Goal: Task Accomplishment & Management: Use online tool/utility

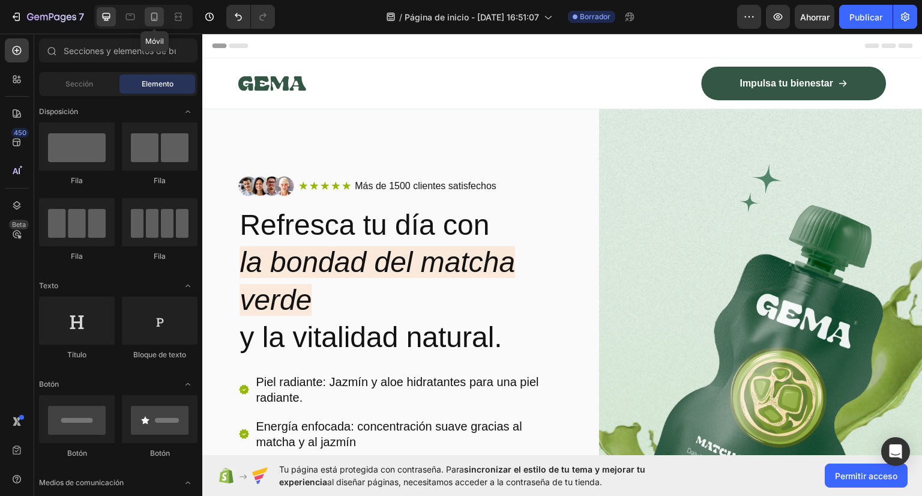
click at [149, 17] on icon at bounding box center [154, 17] width 12 height 12
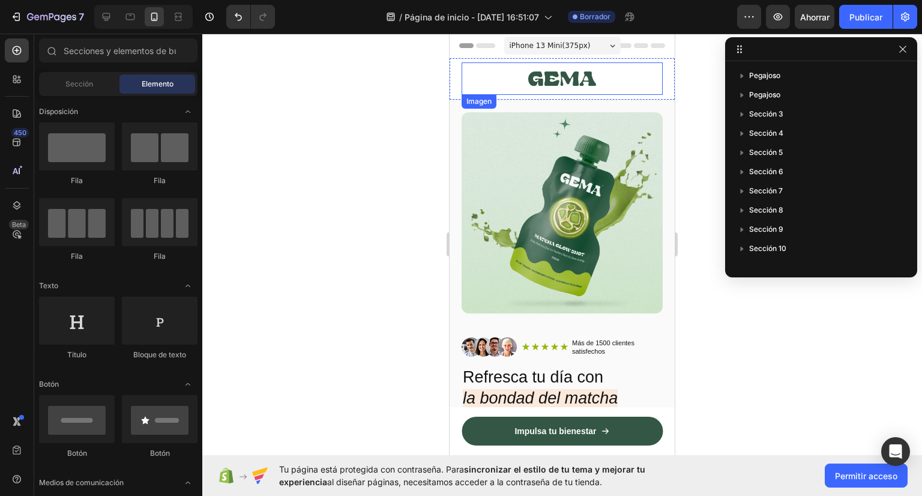
click at [581, 73] on img at bounding box center [562, 78] width 68 height 32
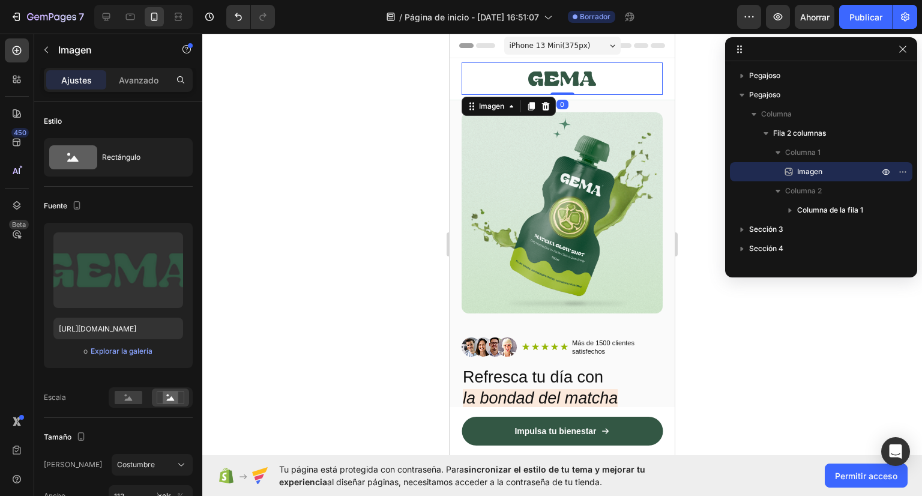
click at [595, 46] on div "iPhone 13 Mini ( 375 px)" at bounding box center [562, 46] width 116 height 18
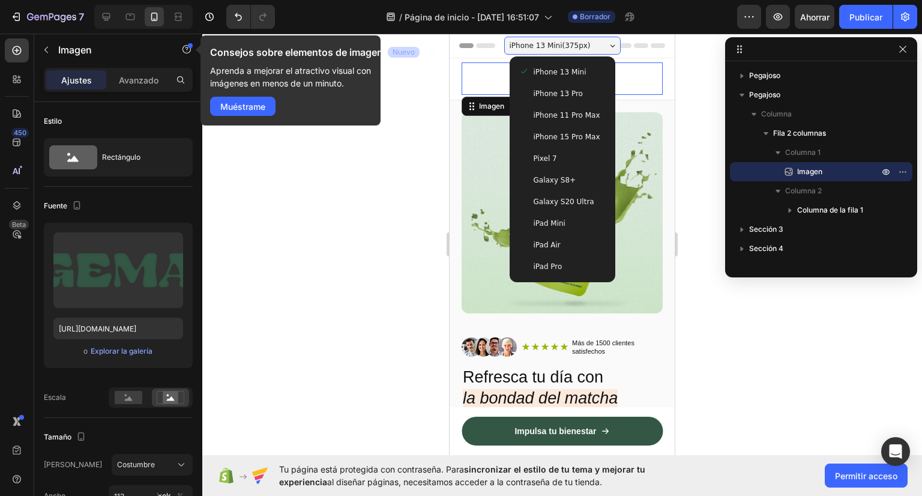
click at [708, 274] on div at bounding box center [562, 265] width 720 height 462
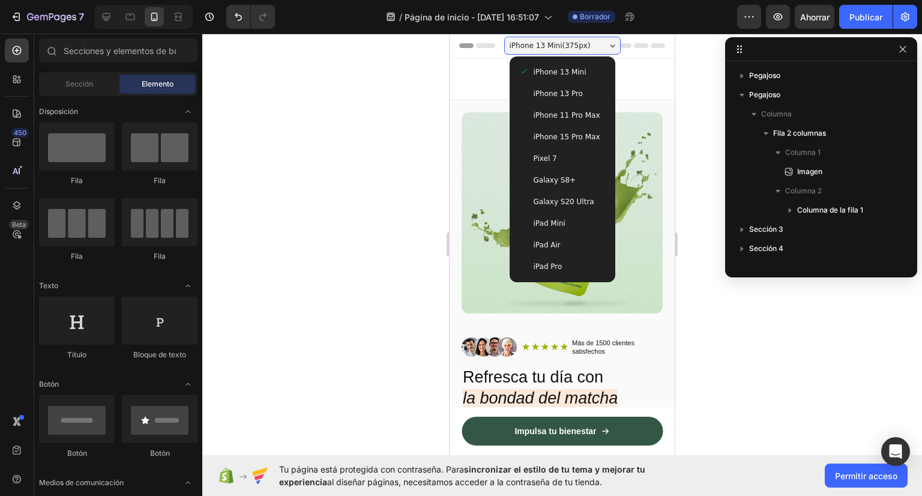
click at [684, 219] on div at bounding box center [562, 265] width 720 height 462
drag, startPoint x: 564, startPoint y: 51, endPoint x: 450, endPoint y: 74, distance: 116.4
click at [450, 74] on div "Imagen Impulsa tu bienestar Botón Fila Fila" at bounding box center [561, 78] width 225 height 41
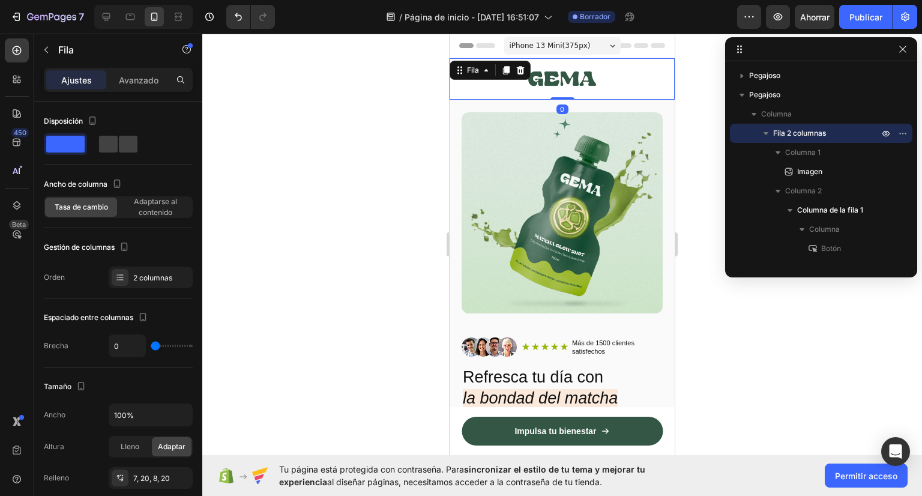
click at [581, 48] on div "iPhone 13 Mini ( 375 px)" at bounding box center [562, 46] width 116 height 18
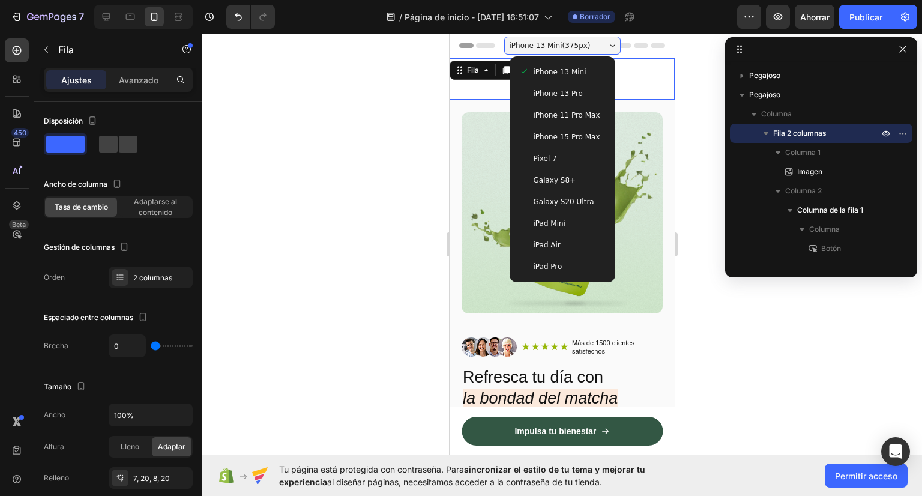
click at [581, 48] on div "iPhone 13 Mini ( 375 px)" at bounding box center [562, 46] width 116 height 18
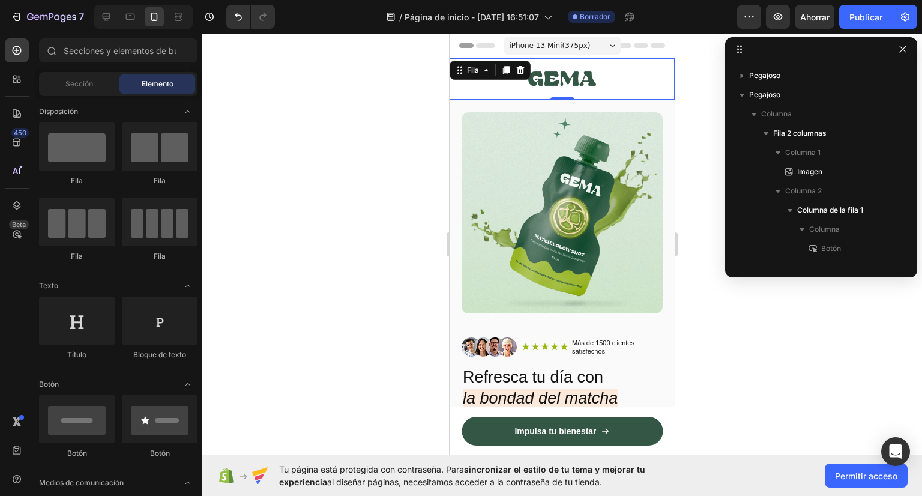
click at [469, 45] on div "Encabezamiento" at bounding box center [496, 45] width 78 height 14
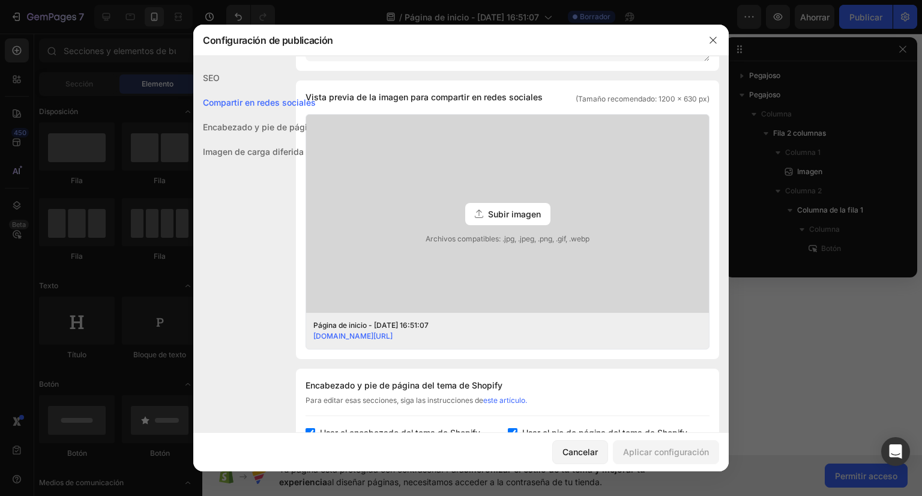
scroll to position [82, 0]
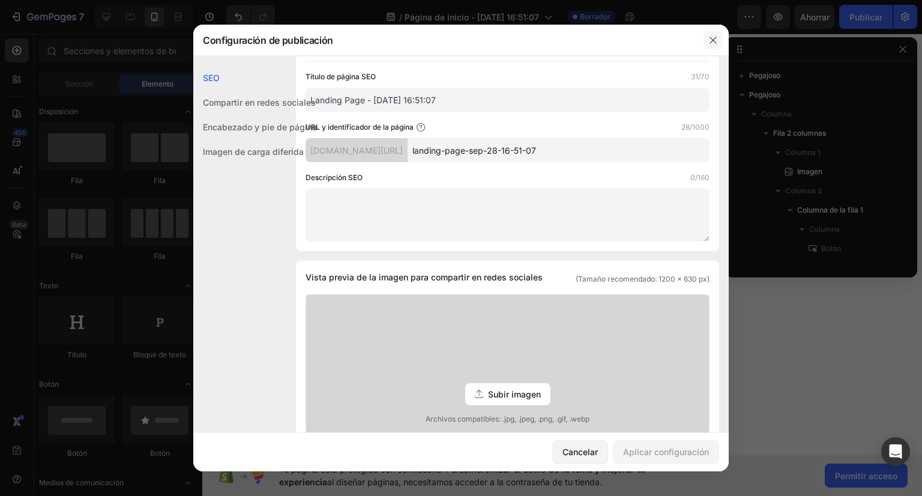
click at [715, 43] on icon "button" at bounding box center [713, 40] width 10 height 10
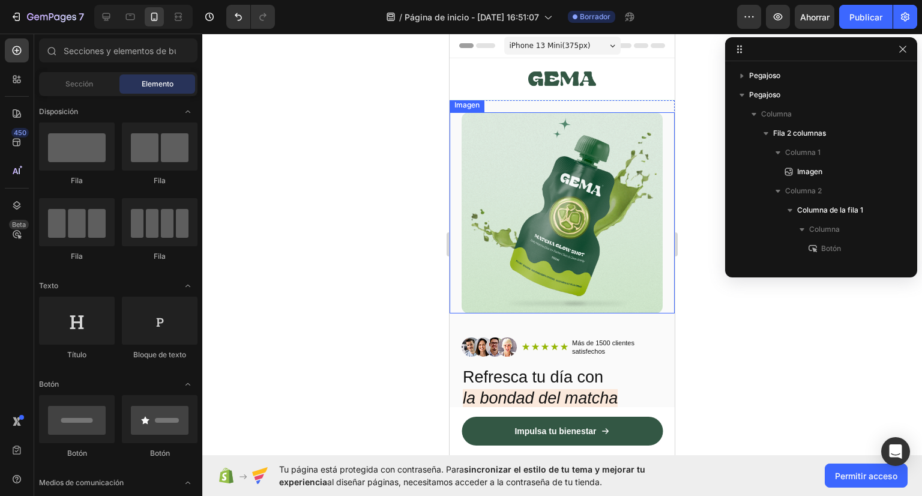
click at [608, 205] on img at bounding box center [561, 212] width 201 height 201
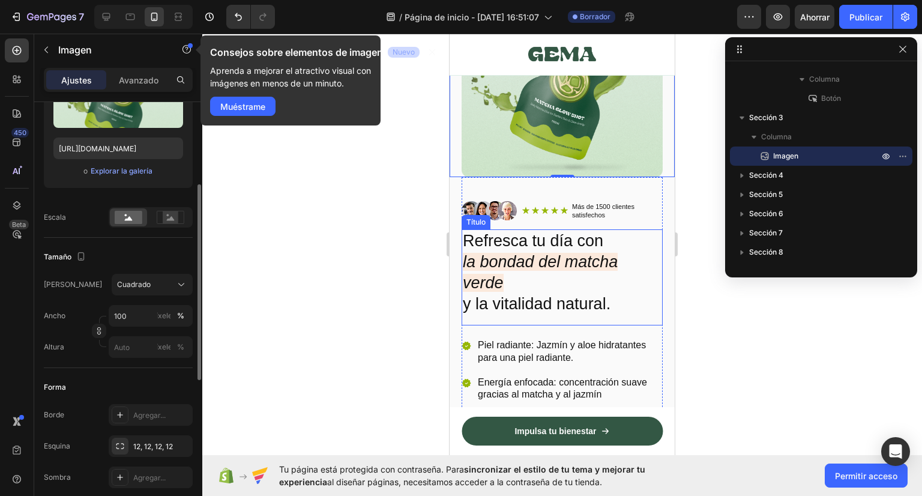
scroll to position [180, 0]
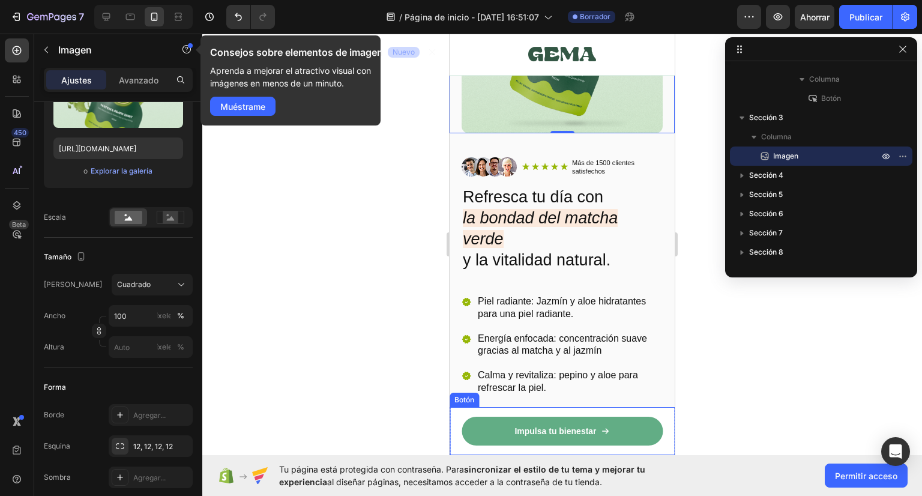
click at [601, 427] on icon at bounding box center [605, 431] width 8 height 8
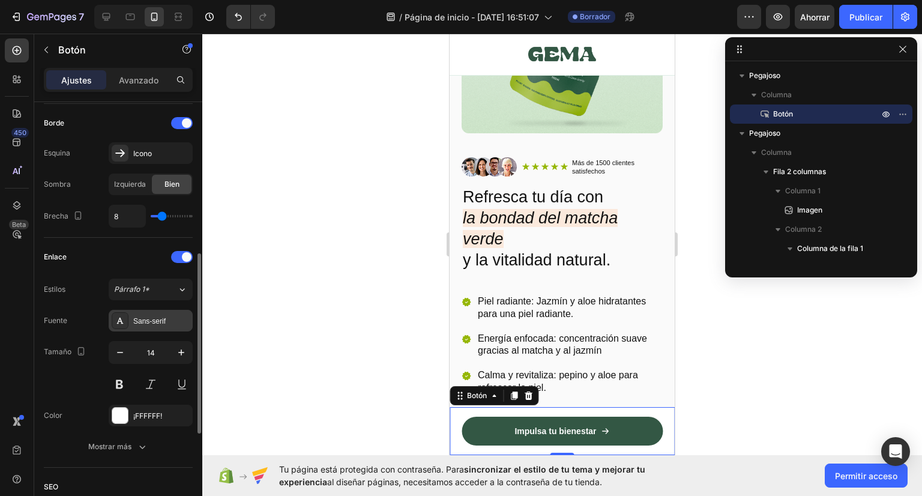
scroll to position [588, 0]
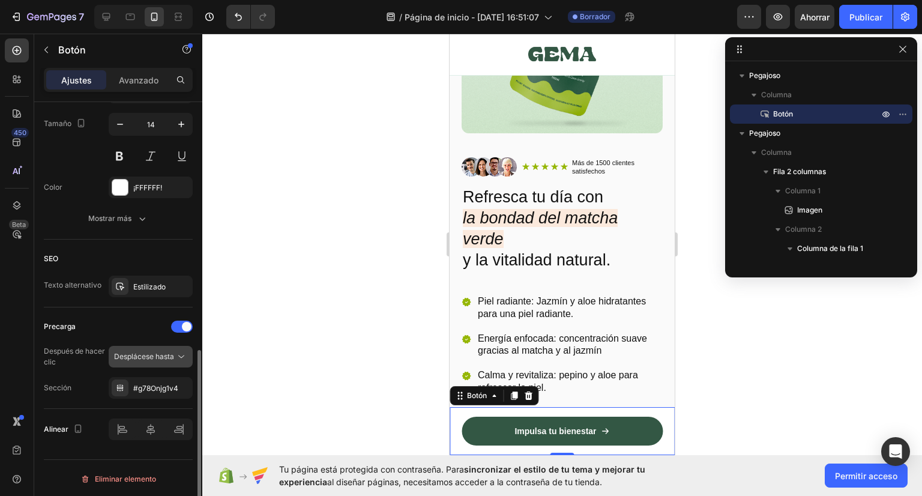
click at [158, 354] on font "Desplácese hasta" at bounding box center [144, 356] width 60 height 9
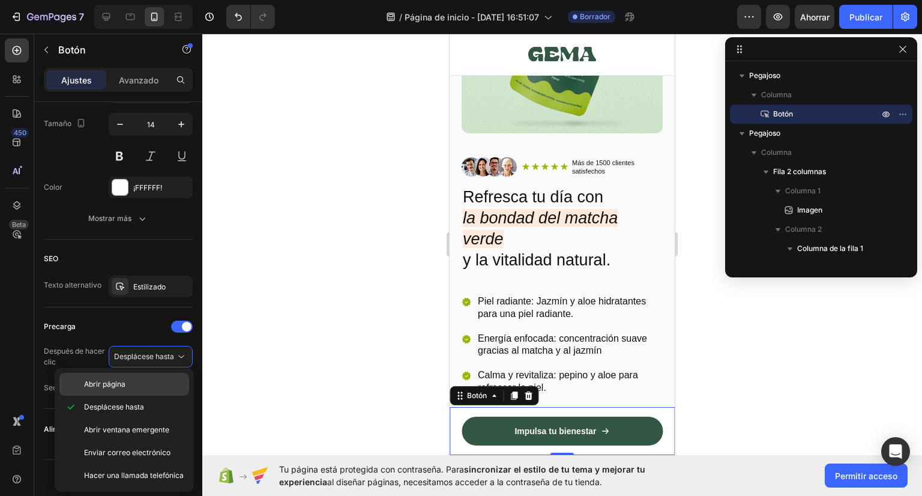
click at [157, 389] on div "Abrir página" at bounding box center [124, 384] width 130 height 23
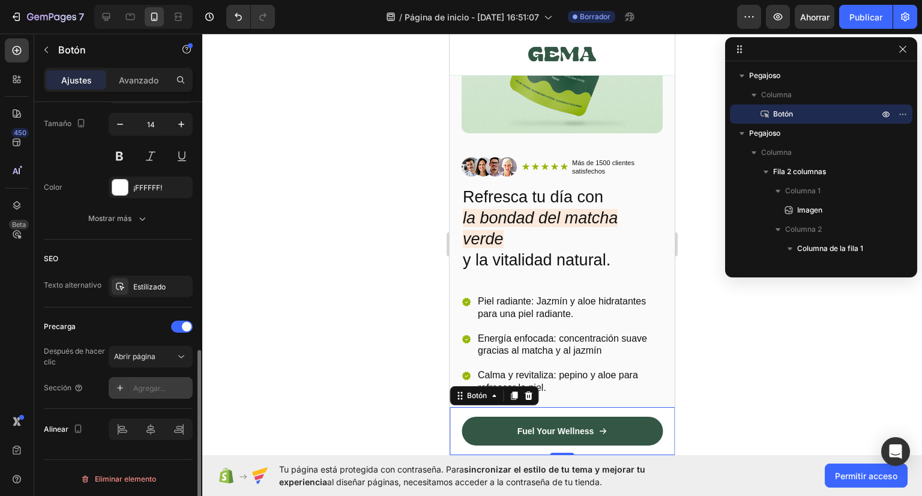
click at [161, 389] on font "Agregar..." at bounding box center [149, 387] width 32 height 9
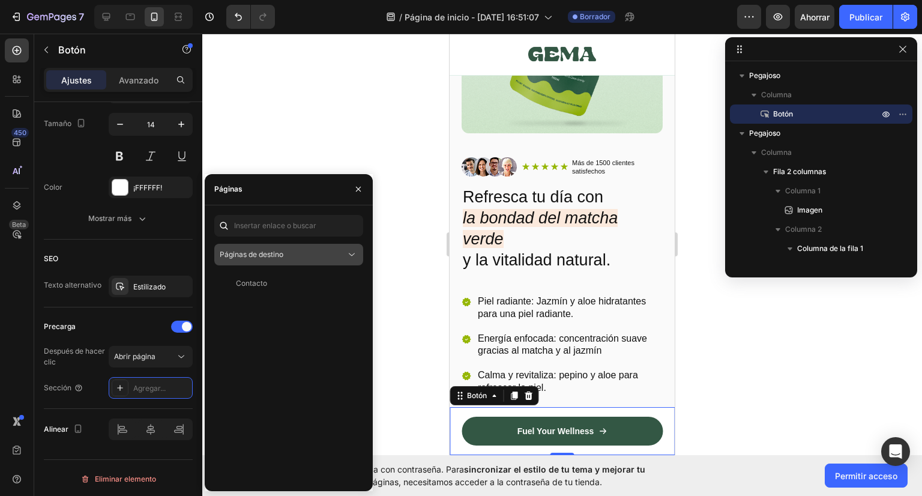
click at [299, 251] on div "Páginas de destino" at bounding box center [283, 254] width 126 height 11
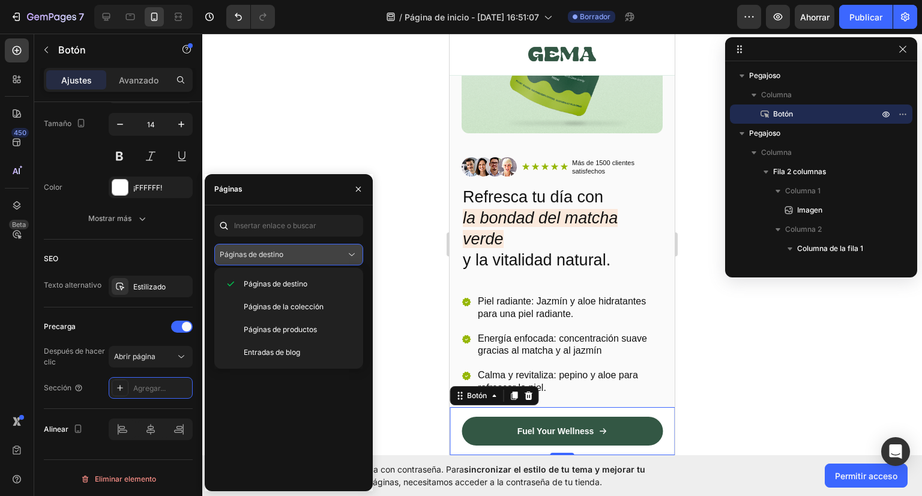
click at [299, 251] on div "Páginas de destino" at bounding box center [283, 254] width 126 height 11
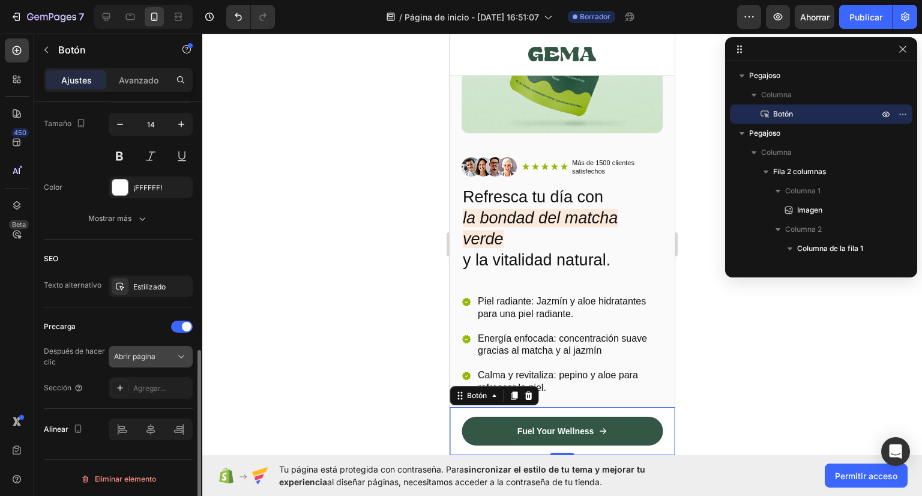
click at [118, 361] on button "Abrir página" at bounding box center [151, 357] width 84 height 22
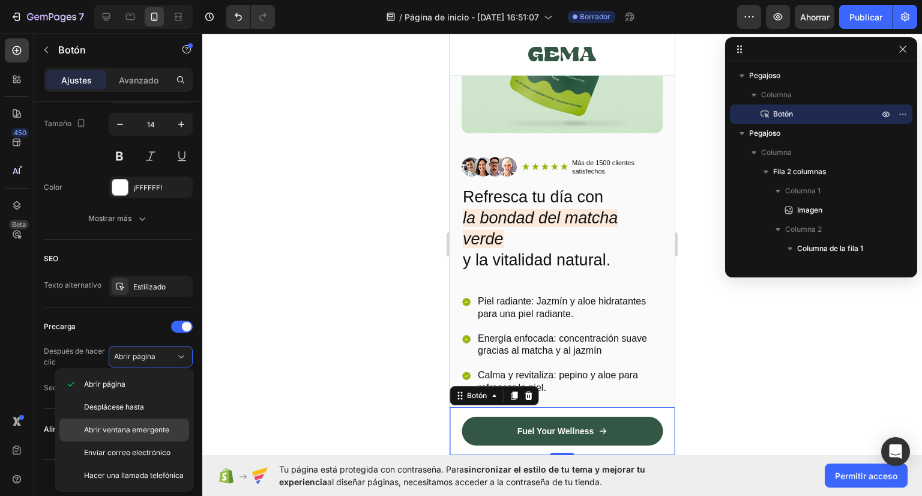
click at [156, 433] on span "Abrir ventana emergente" at bounding box center [126, 429] width 85 height 11
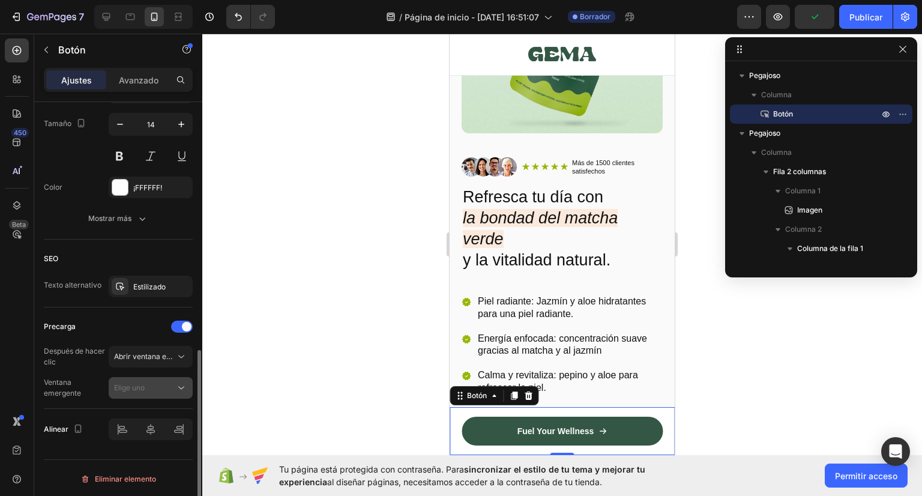
click at [163, 382] on div "Elige uno" at bounding box center [144, 387] width 61 height 11
click at [96, 339] on div "Precarga Después de hacer clic Abrir ventana emergente Ventana emergente Elige …" at bounding box center [118, 358] width 149 height 82
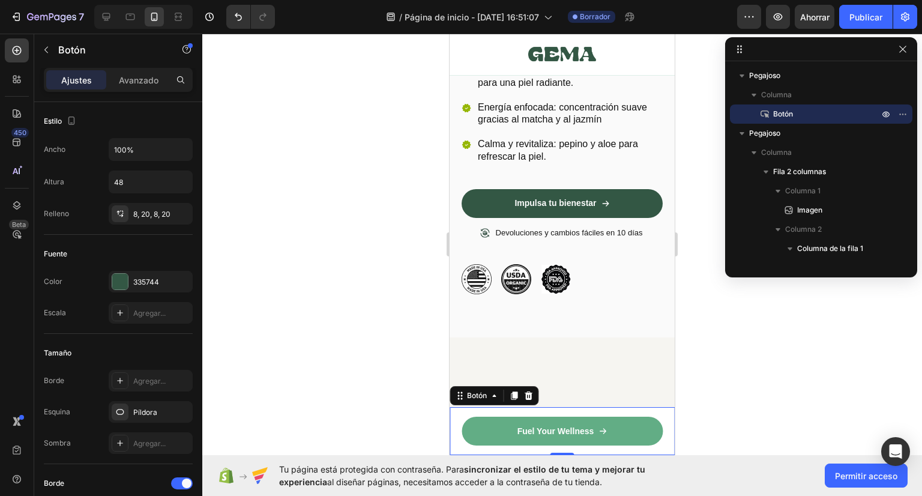
scroll to position [420, 0]
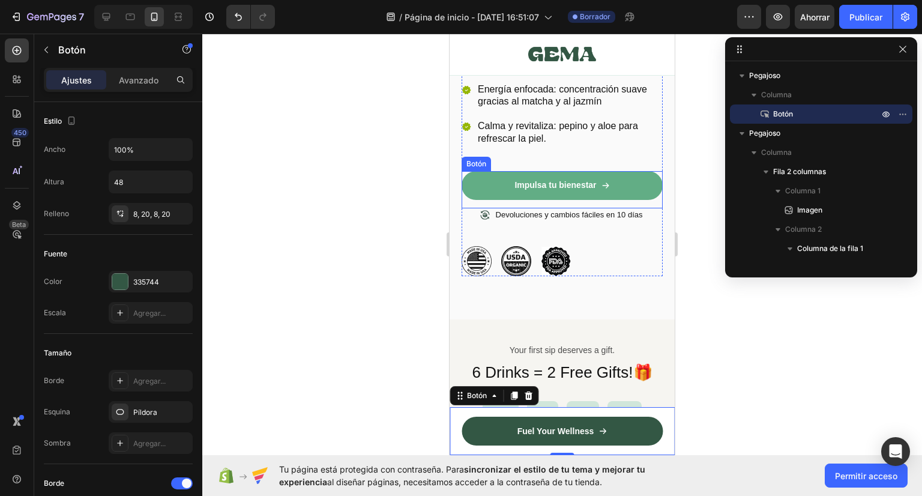
click at [577, 174] on link "Impulsa tu bienestar" at bounding box center [561, 185] width 201 height 29
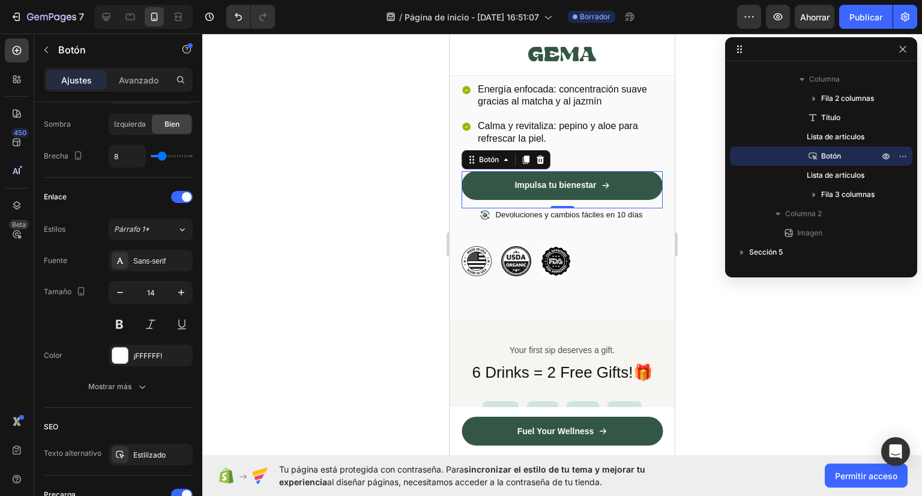
scroll to position [588, 0]
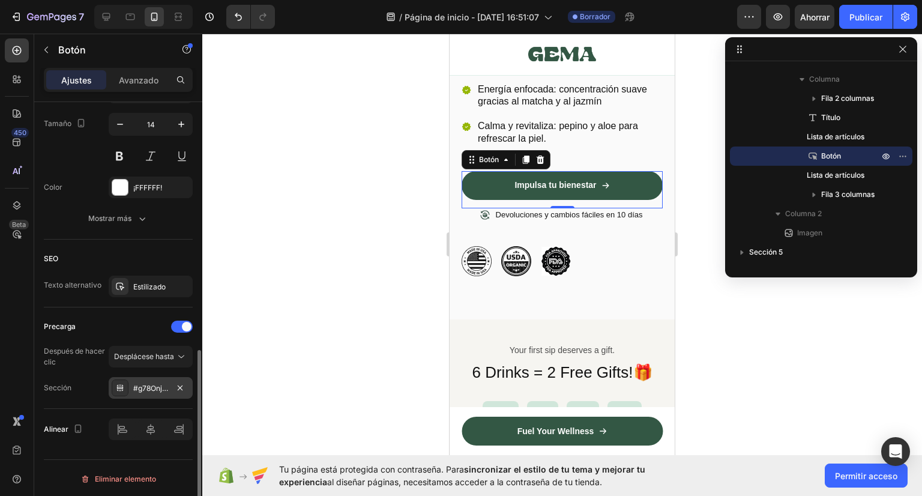
click at [158, 387] on font "#g78Onjg1v4" at bounding box center [155, 387] width 45 height 9
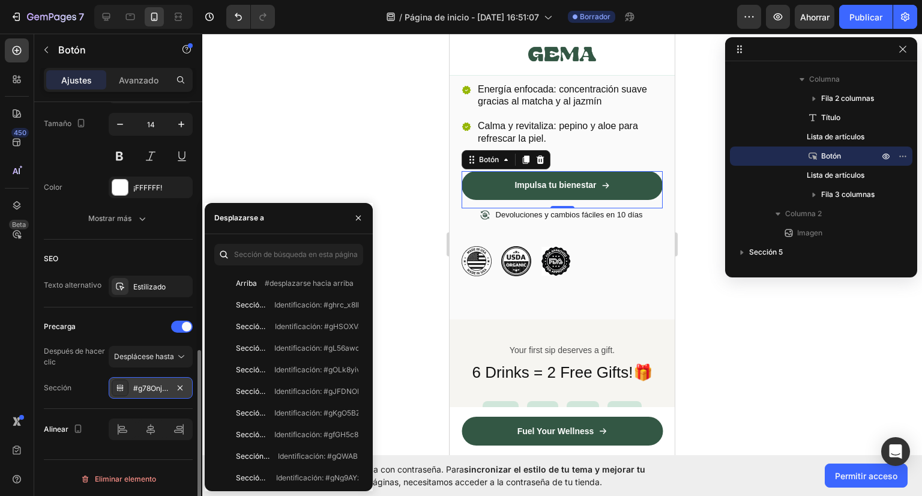
click at [158, 387] on font "#g78Onjg1v4" at bounding box center [155, 387] width 45 height 9
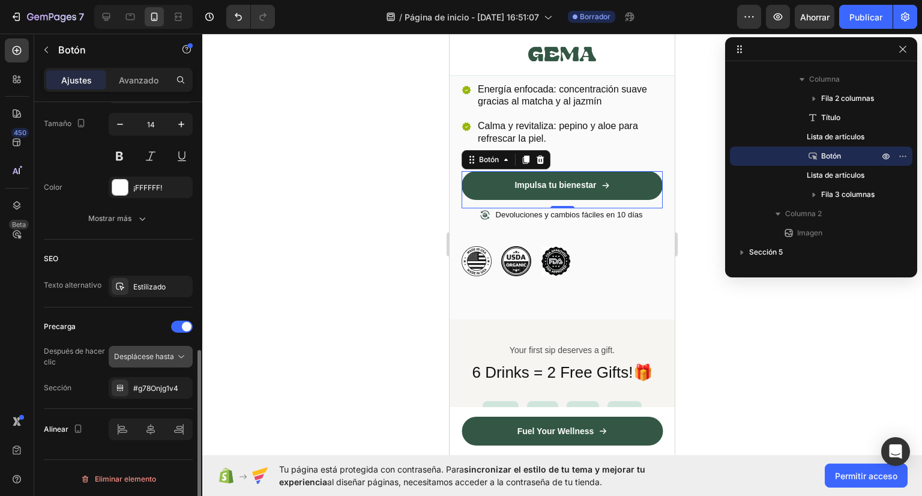
click at [159, 346] on button "Desplácese hasta" at bounding box center [151, 357] width 84 height 22
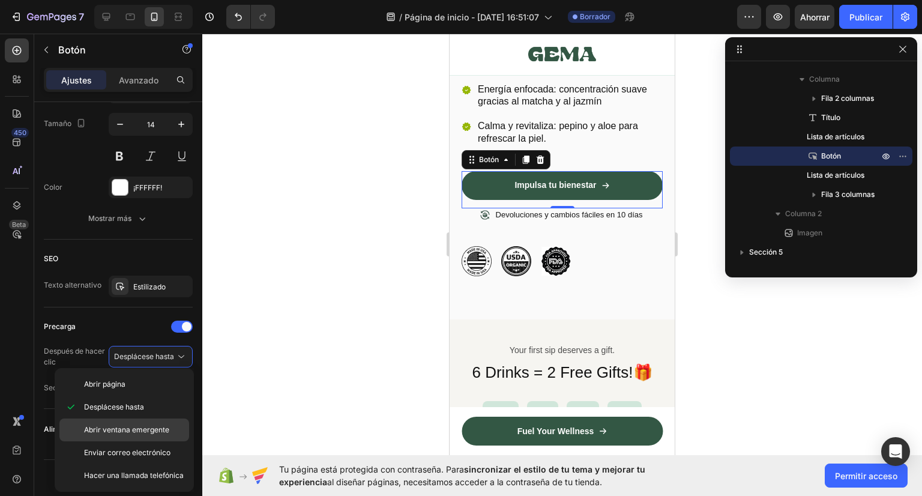
click at [144, 434] on div "Abrir ventana emergente" at bounding box center [124, 429] width 130 height 23
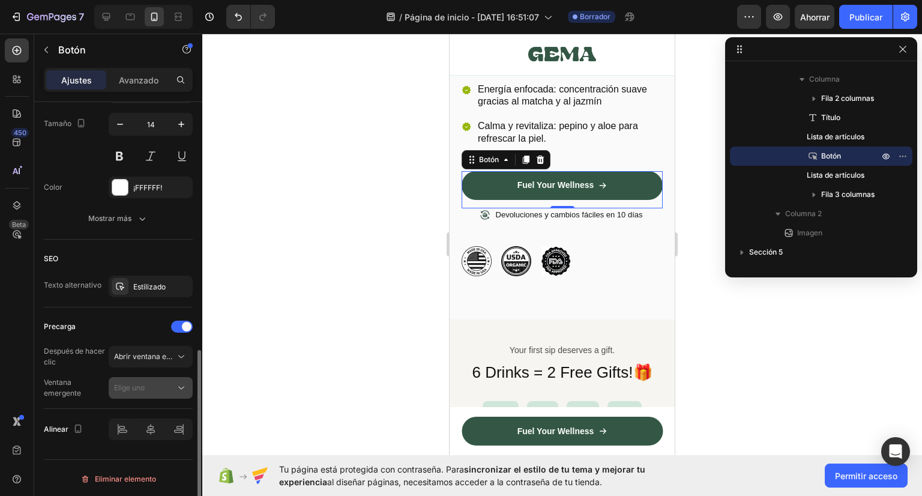
click at [147, 393] on button "Elige uno" at bounding box center [151, 388] width 84 height 22
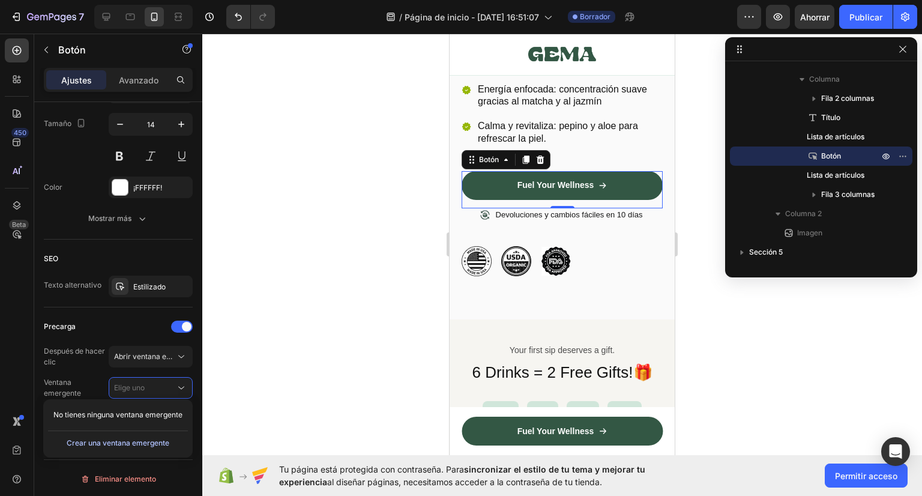
click at [137, 445] on font "Crear una ventana emergente" at bounding box center [118, 442] width 103 height 9
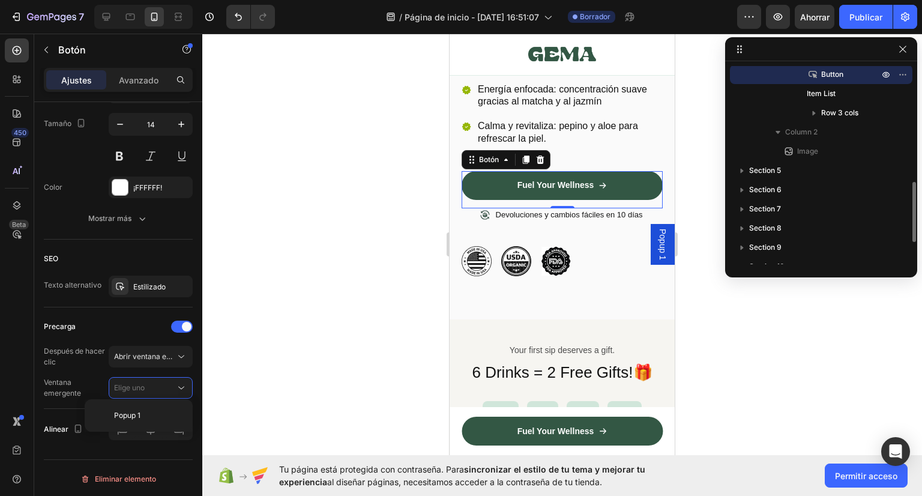
scroll to position [380, 0]
click at [144, 416] on font "Ventana emergente 1" at bounding box center [146, 414] width 71 height 9
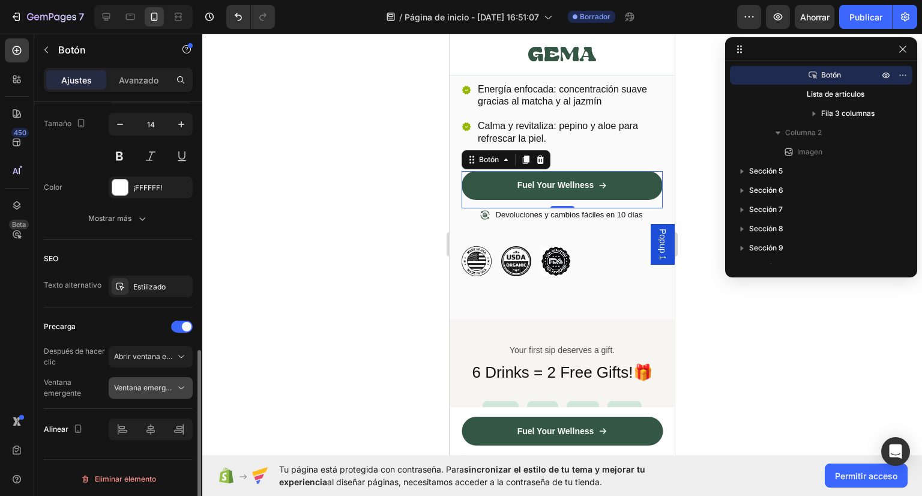
click at [133, 389] on font "Ventana emergente 1" at bounding box center [149, 387] width 71 height 9
click at [104, 380] on font "Ventana emergente" at bounding box center [75, 388] width 62 height 22
click at [504, 157] on icon at bounding box center [506, 160] width 10 height 10
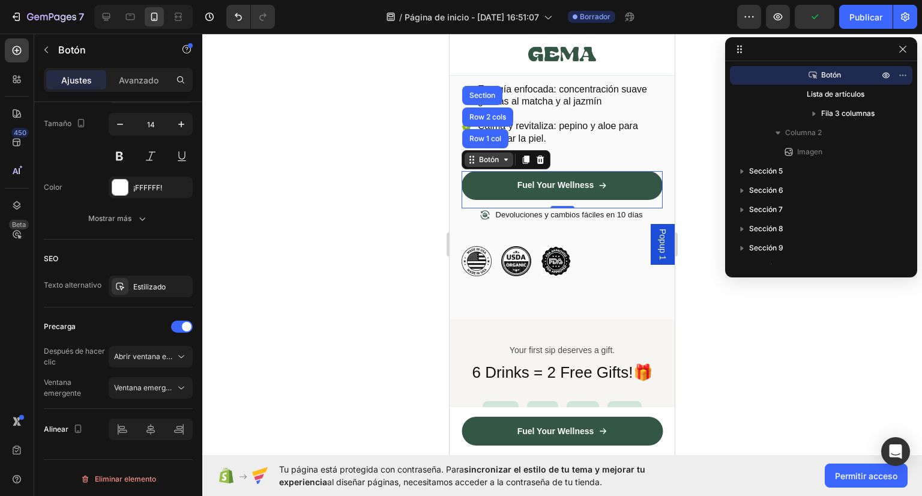
click at [506, 161] on icon at bounding box center [506, 160] width 10 height 10
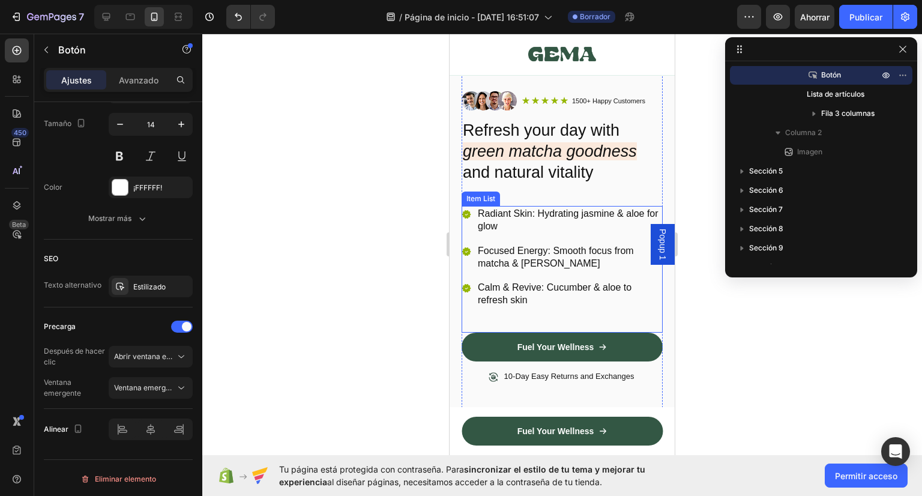
scroll to position [307, 0]
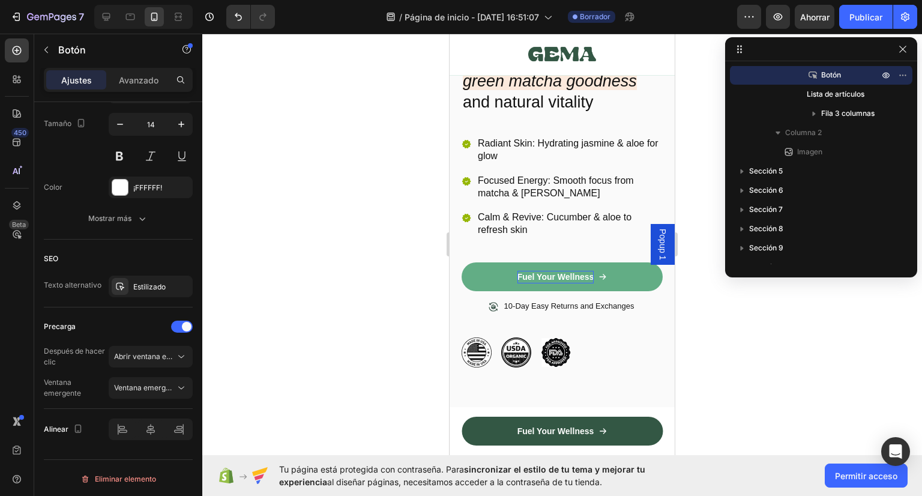
click at [586, 280] on p "Fuel Your Wellness" at bounding box center [555, 277] width 77 height 13
click at [636, 274] on link "Fuel Your Wellness" at bounding box center [561, 276] width 201 height 29
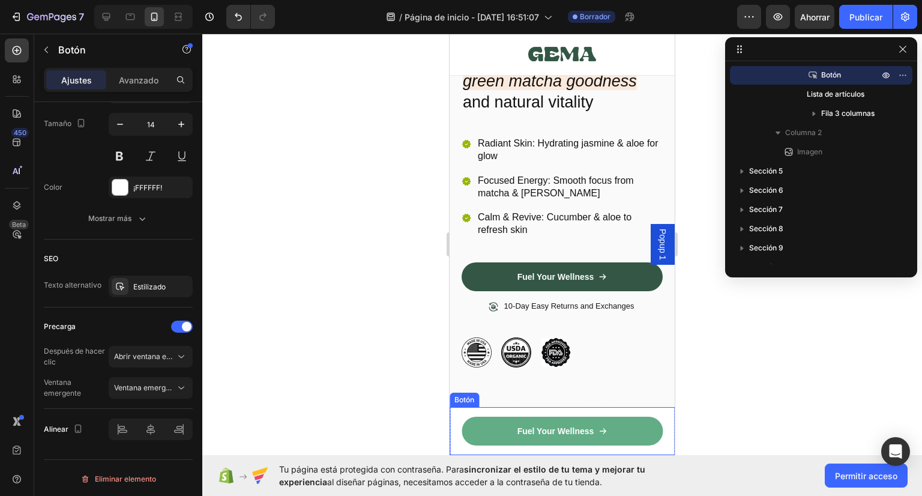
click at [631, 430] on button "Fuel Your Wellness" at bounding box center [561, 430] width 201 height 29
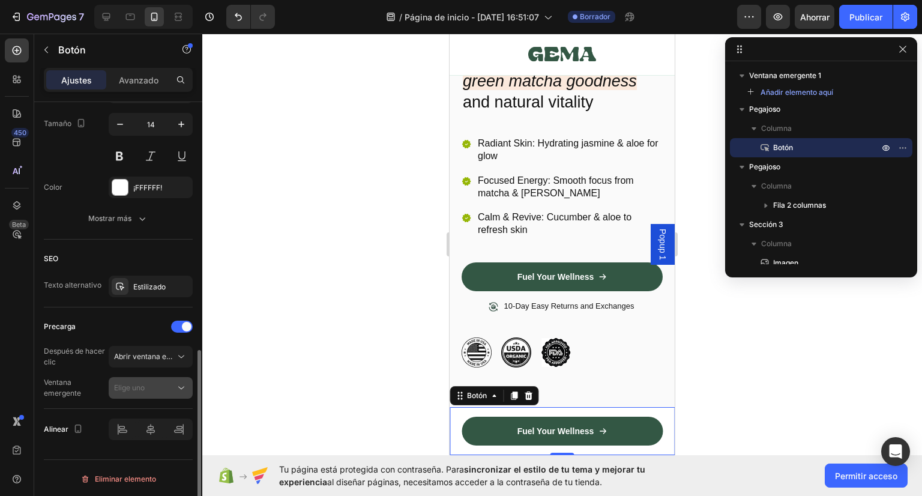
scroll to position [528, 0]
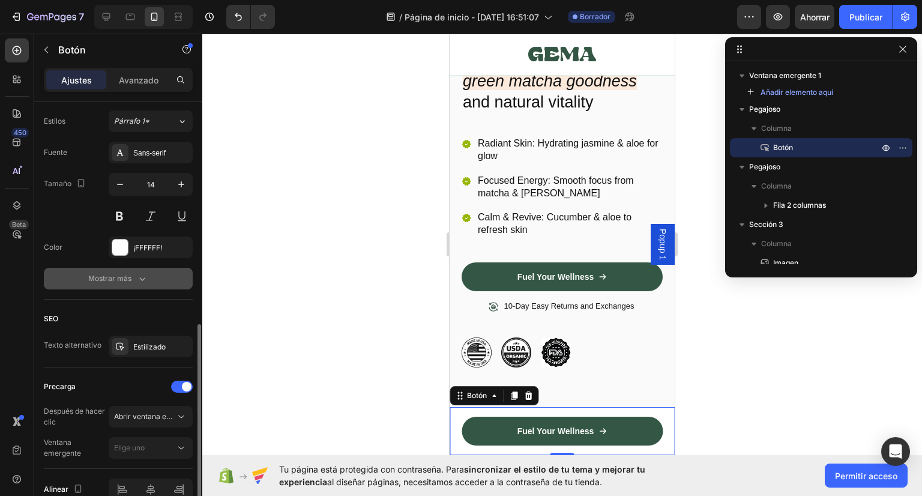
click at [128, 277] on font "Mostrar más" at bounding box center [109, 278] width 43 height 9
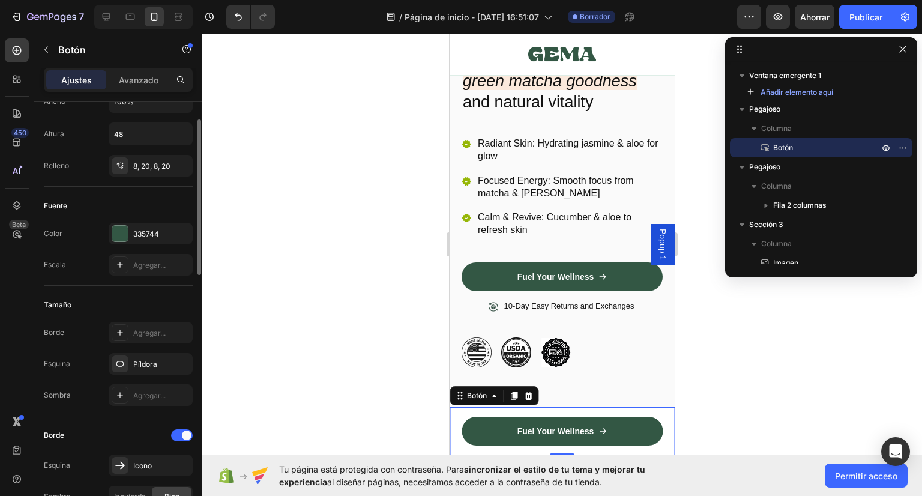
scroll to position [0, 0]
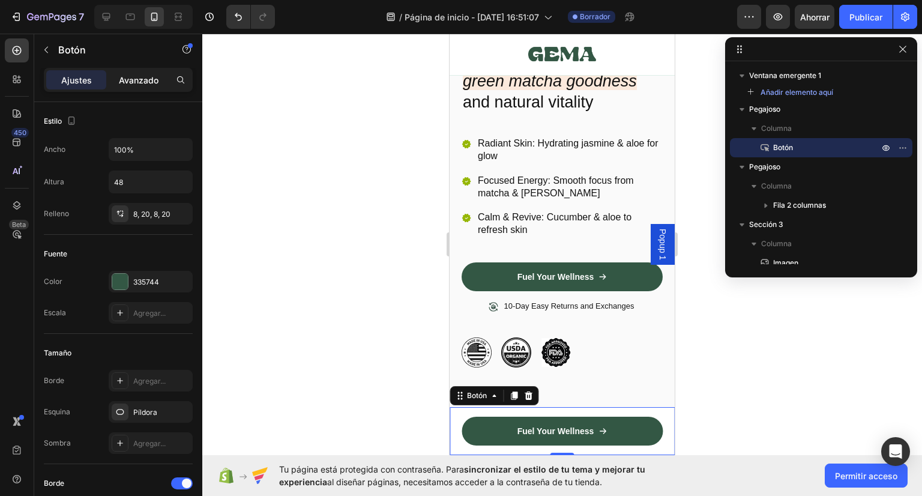
click at [139, 80] on font "Avanzado" at bounding box center [139, 80] width 40 height 10
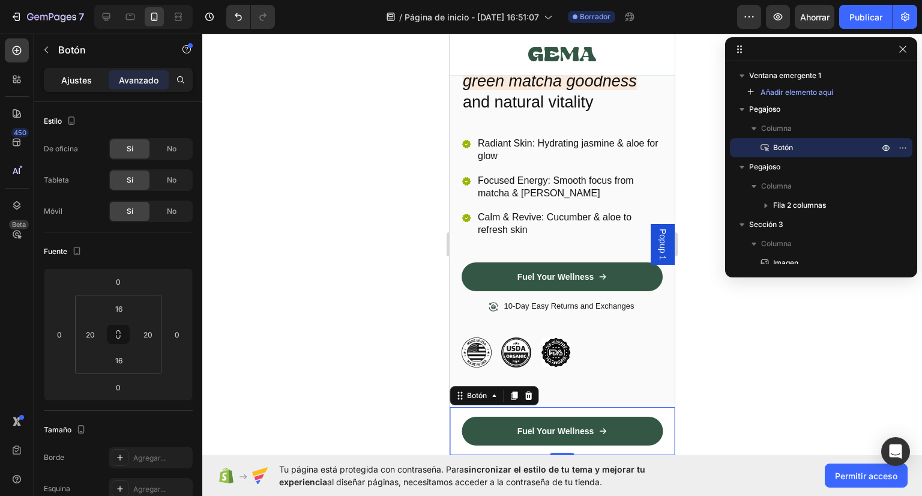
click at [93, 74] on div "Ajustes" at bounding box center [76, 79] width 60 height 19
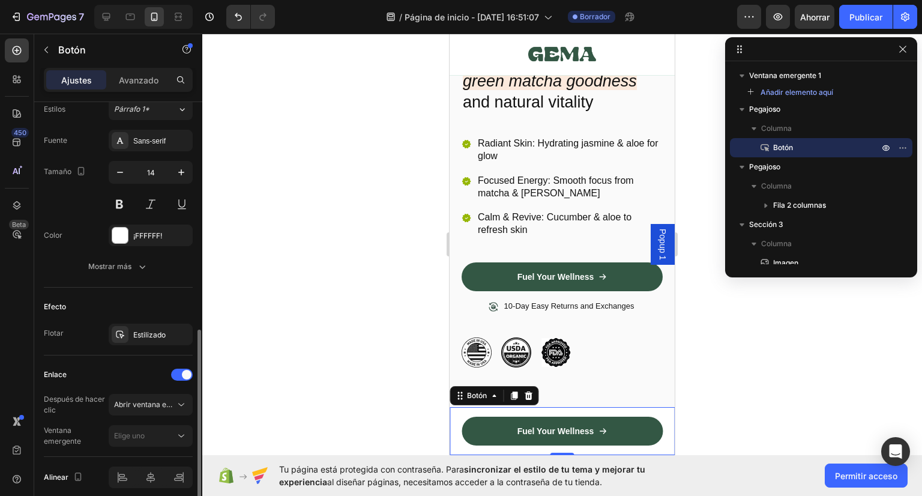
scroll to position [588, 0]
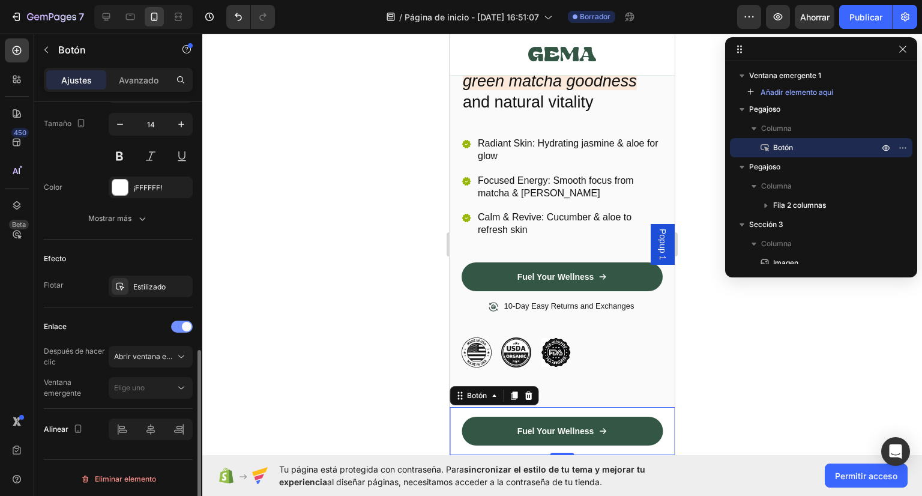
click at [185, 322] on span at bounding box center [187, 327] width 10 height 10
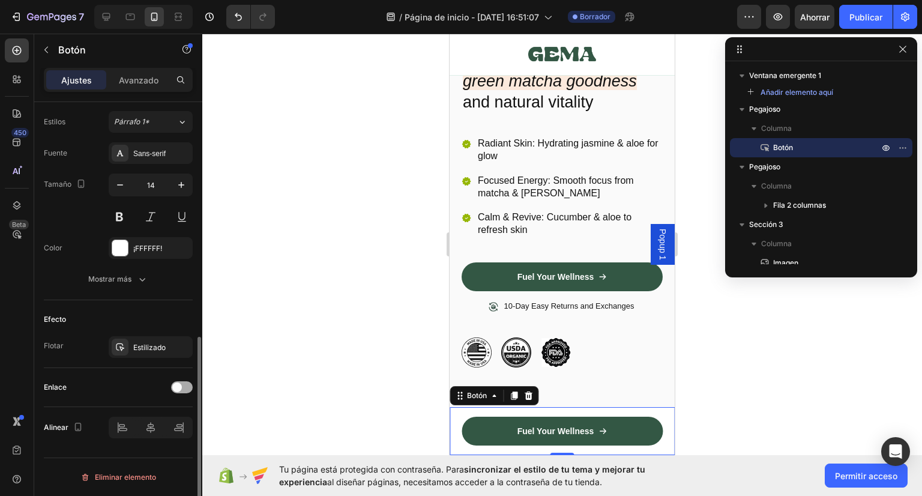
scroll to position [526, 0]
click at [176, 386] on span at bounding box center [177, 389] width 10 height 10
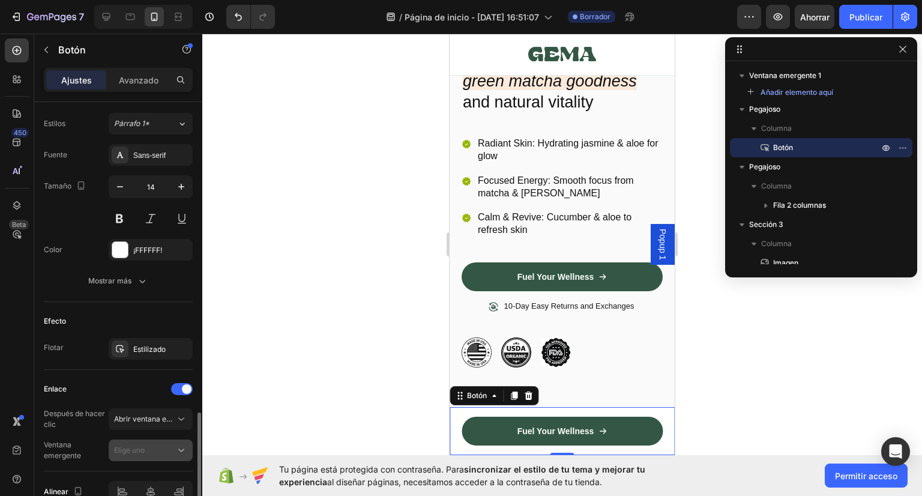
scroll to position [588, 0]
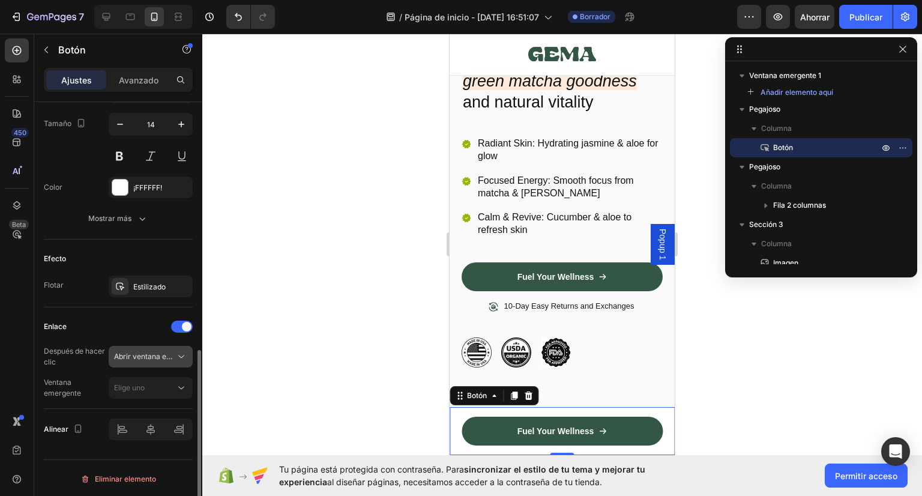
click at [163, 355] on font "Abrir ventana emergente" at bounding box center [156, 356] width 85 height 9
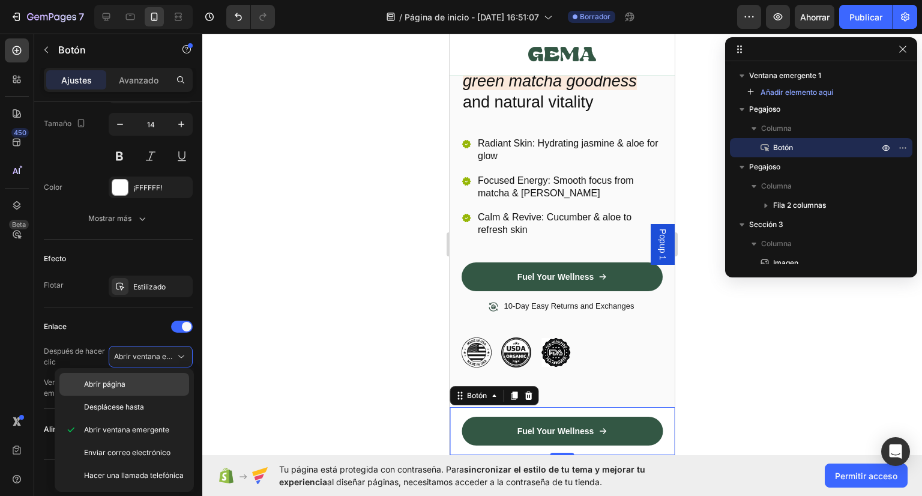
click at [154, 383] on p "Abrir página" at bounding box center [134, 384] width 100 height 11
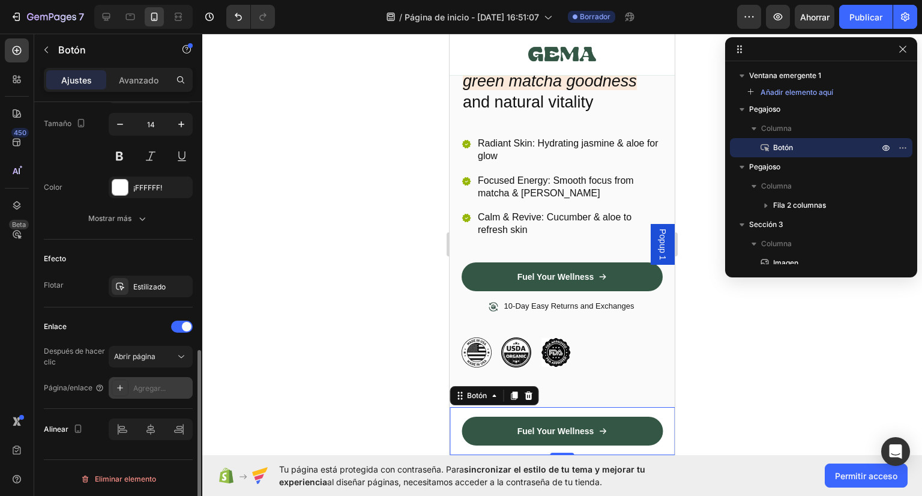
click at [118, 386] on icon at bounding box center [120, 388] width 10 height 10
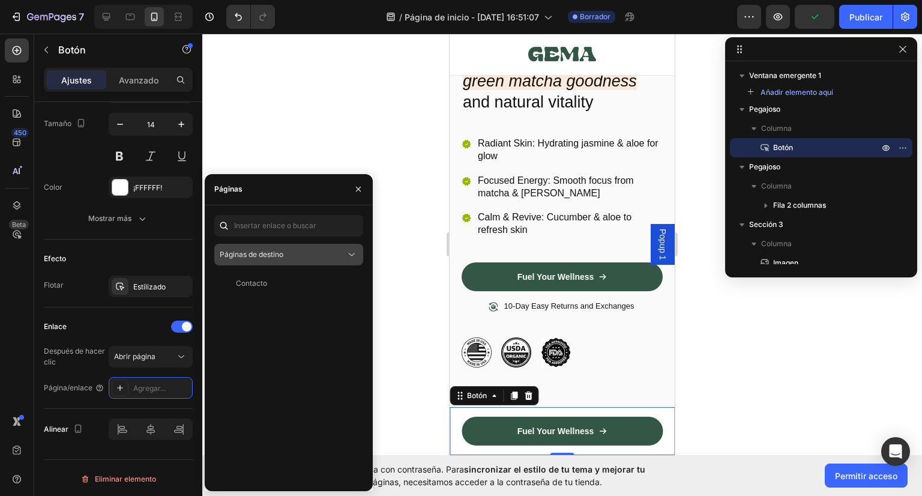
click at [260, 250] on font "Páginas de destino" at bounding box center [252, 254] width 64 height 9
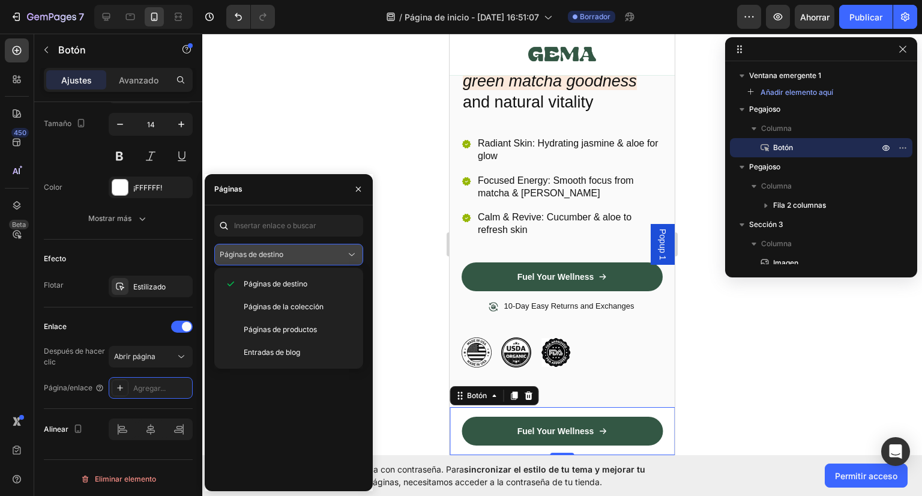
click at [260, 250] on font "Páginas de destino" at bounding box center [252, 254] width 64 height 9
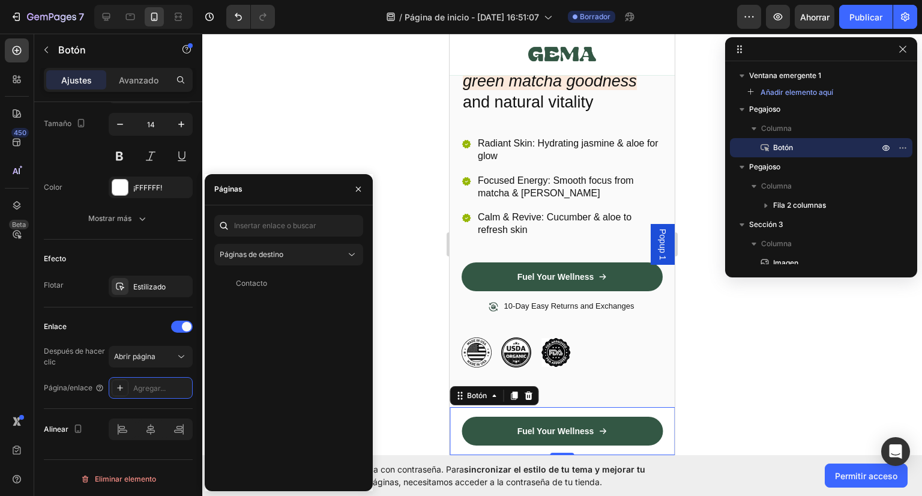
click at [317, 335] on div "Contacto Vista" at bounding box center [288, 376] width 149 height 209
click at [302, 231] on input "text" at bounding box center [288, 226] width 149 height 22
click at [294, 227] on input "text" at bounding box center [288, 226] width 149 height 22
drag, startPoint x: 294, startPoint y: 227, endPoint x: 280, endPoint y: 228, distance: 14.4
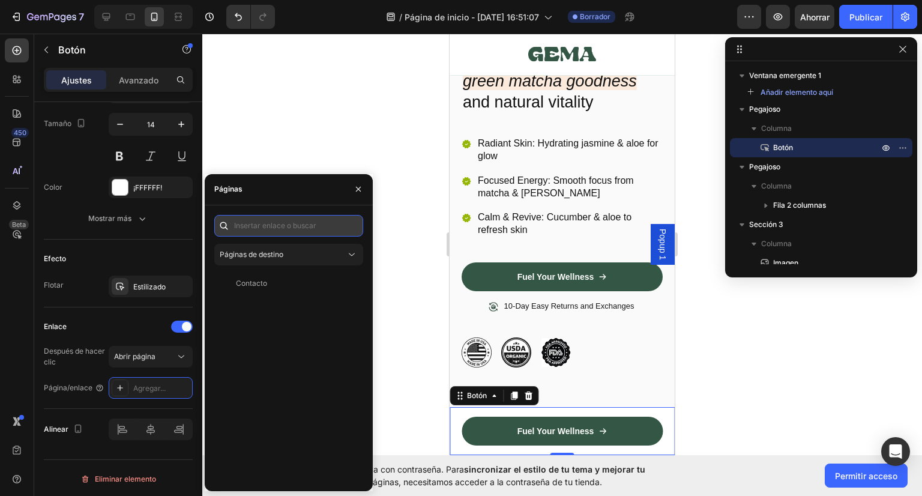
click at [280, 228] on input "text" at bounding box center [288, 226] width 149 height 22
paste input "(153deg, rgba(18,18,18,1) 58%, rgba(215,38,56,1) 100%);"
type input "(153deg, rgba(18,18,18,1) 58%, rgba(215,38,56,1) 100%);"
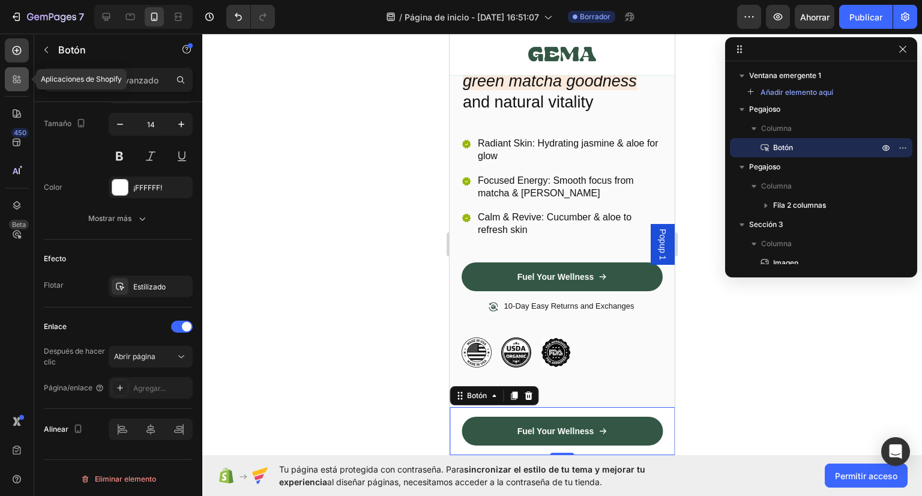
click at [23, 80] on div at bounding box center [17, 79] width 24 height 24
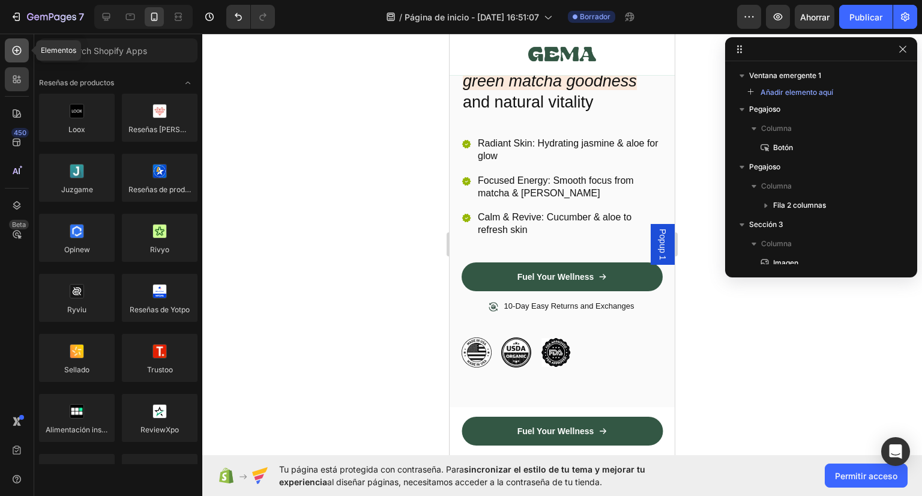
click at [14, 52] on icon at bounding box center [17, 50] width 12 height 12
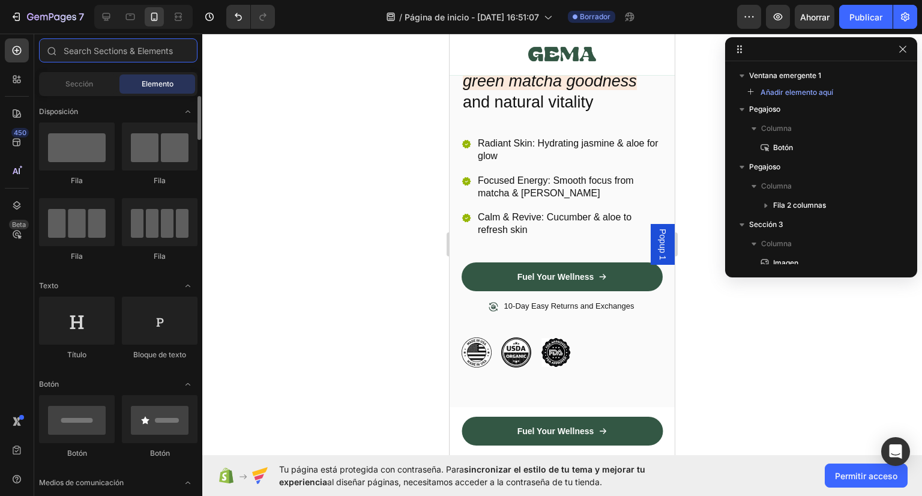
scroll to position [240, 0]
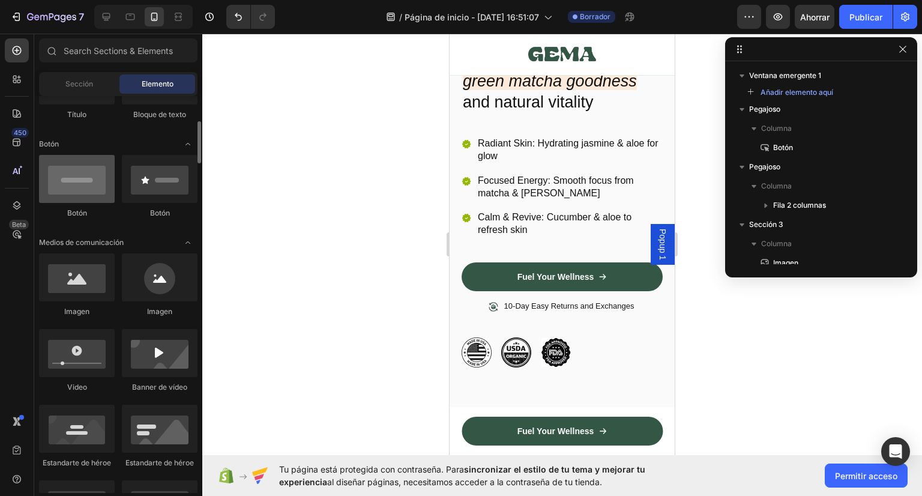
click at [86, 188] on div at bounding box center [77, 179] width 76 height 48
click at [85, 187] on div at bounding box center [77, 179] width 76 height 48
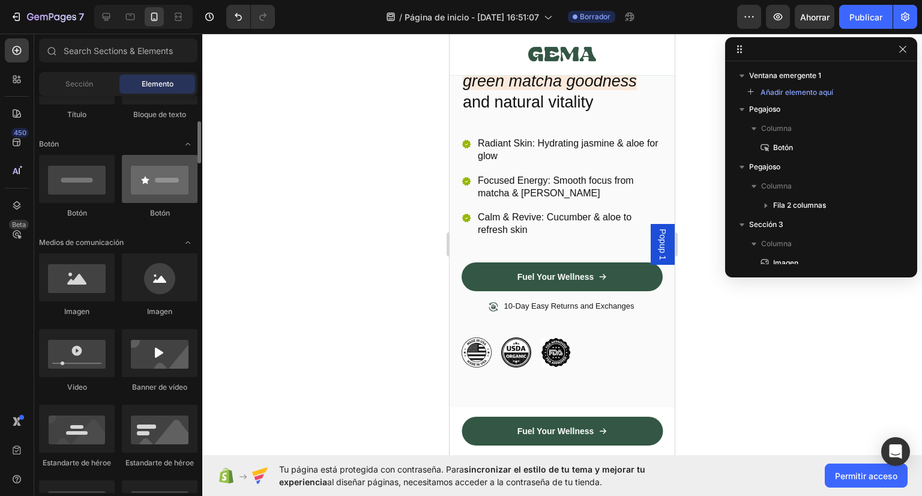
click at [169, 192] on div at bounding box center [160, 179] width 76 height 48
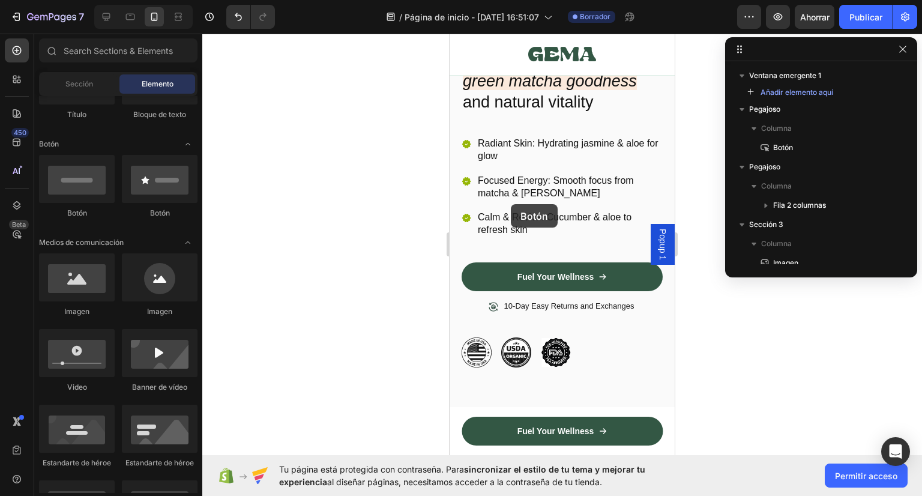
drag, startPoint x: 618, startPoint y: 229, endPoint x: 530, endPoint y: 194, distance: 95.1
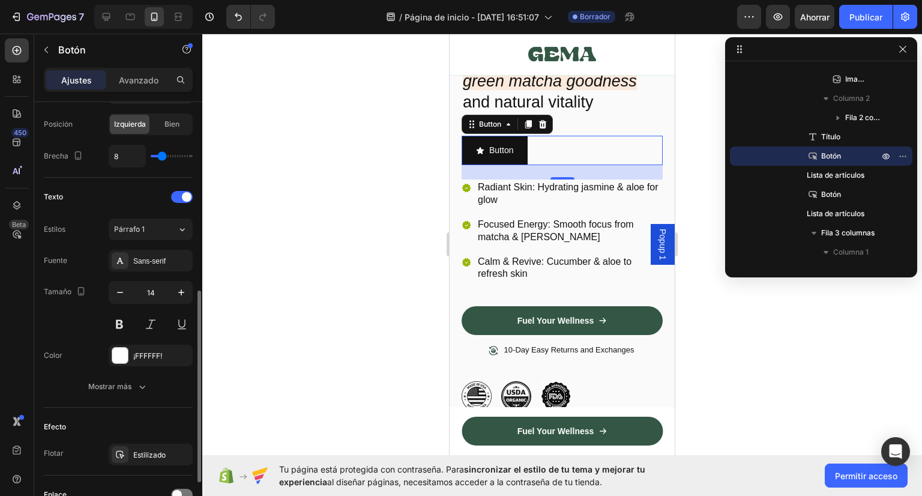
scroll to position [526, 0]
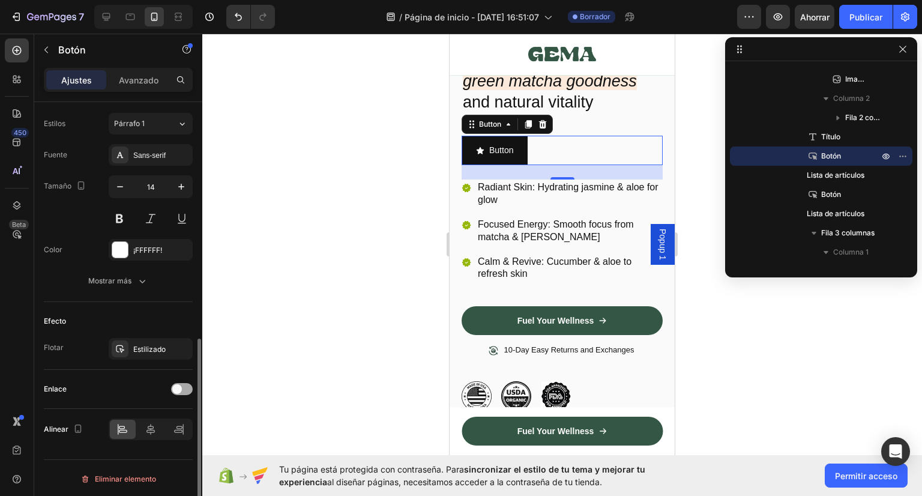
click at [175, 392] on div at bounding box center [182, 389] width 22 height 12
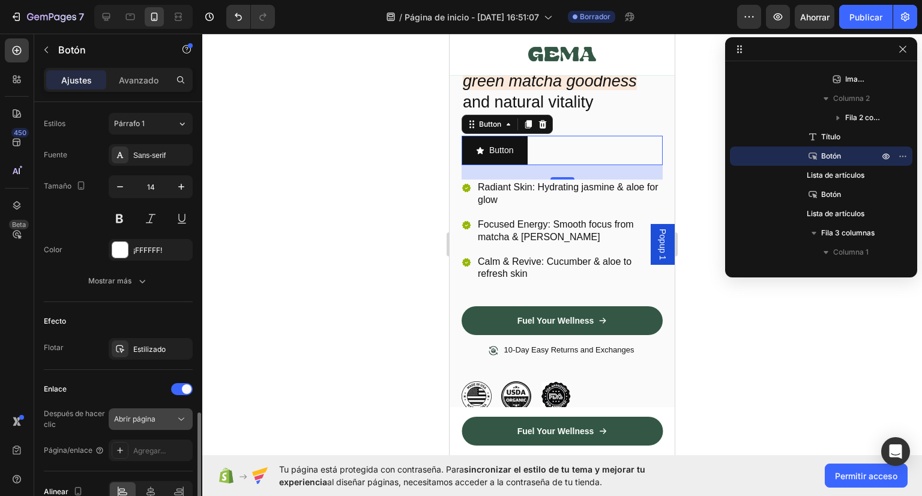
scroll to position [588, 0]
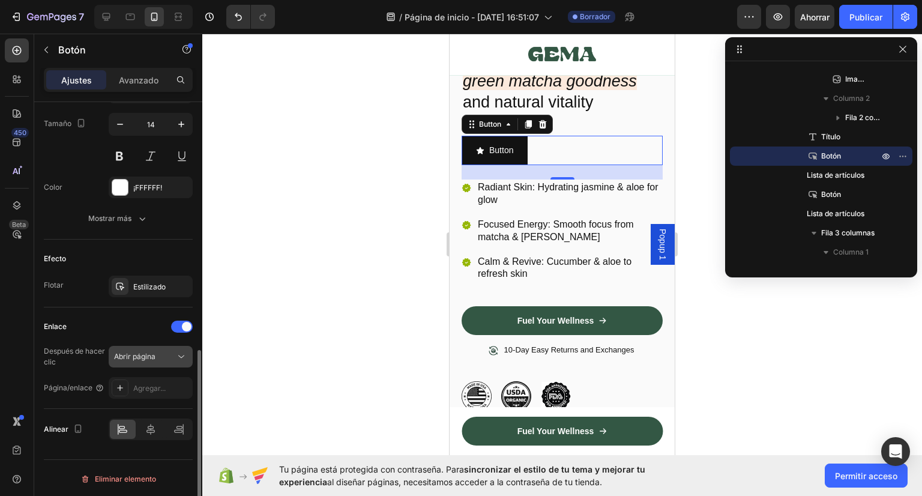
click at [159, 346] on button "Abrir página" at bounding box center [151, 357] width 84 height 22
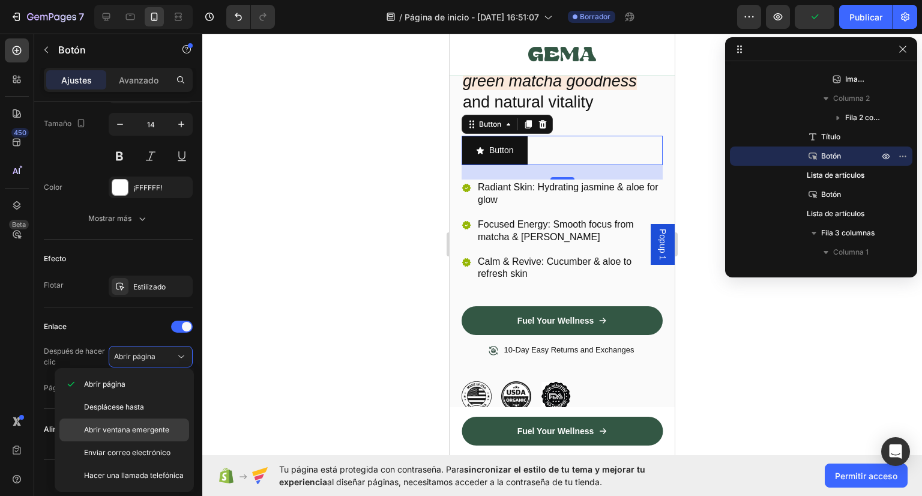
click at [160, 418] on div "Abrir ventana emergente" at bounding box center [124, 429] width 130 height 23
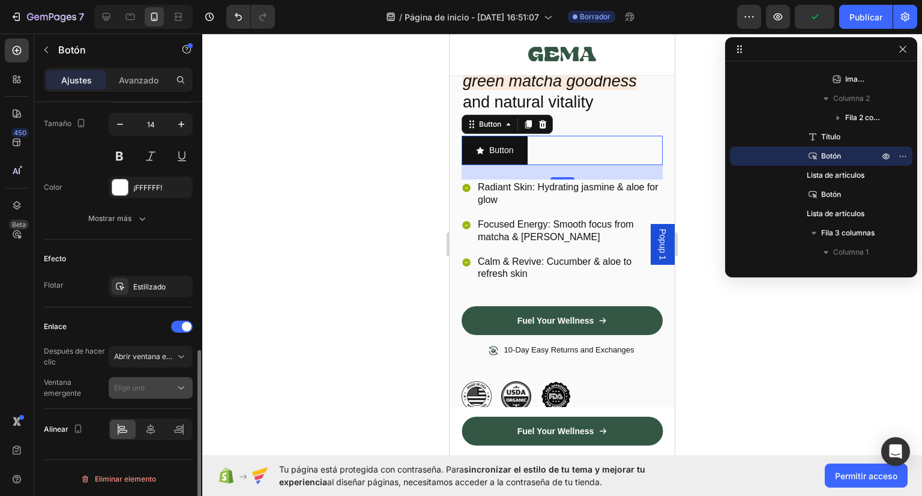
click at [158, 385] on div "Elige uno" at bounding box center [144, 387] width 61 height 11
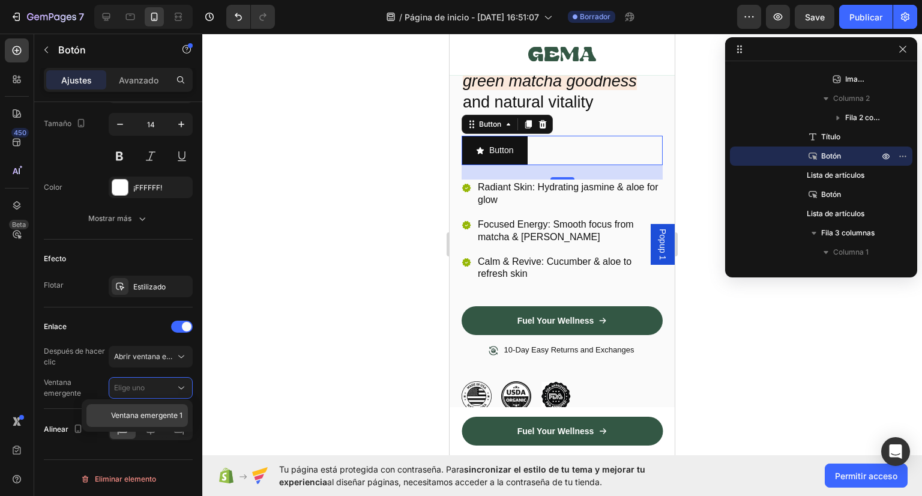
click at [149, 404] on div "Ventana emergente 1" at bounding box center [136, 415] width 101 height 23
click at [901, 158] on icon "button" at bounding box center [903, 156] width 10 height 10
